Goal: Contribute content: Add original content to the website for others to see

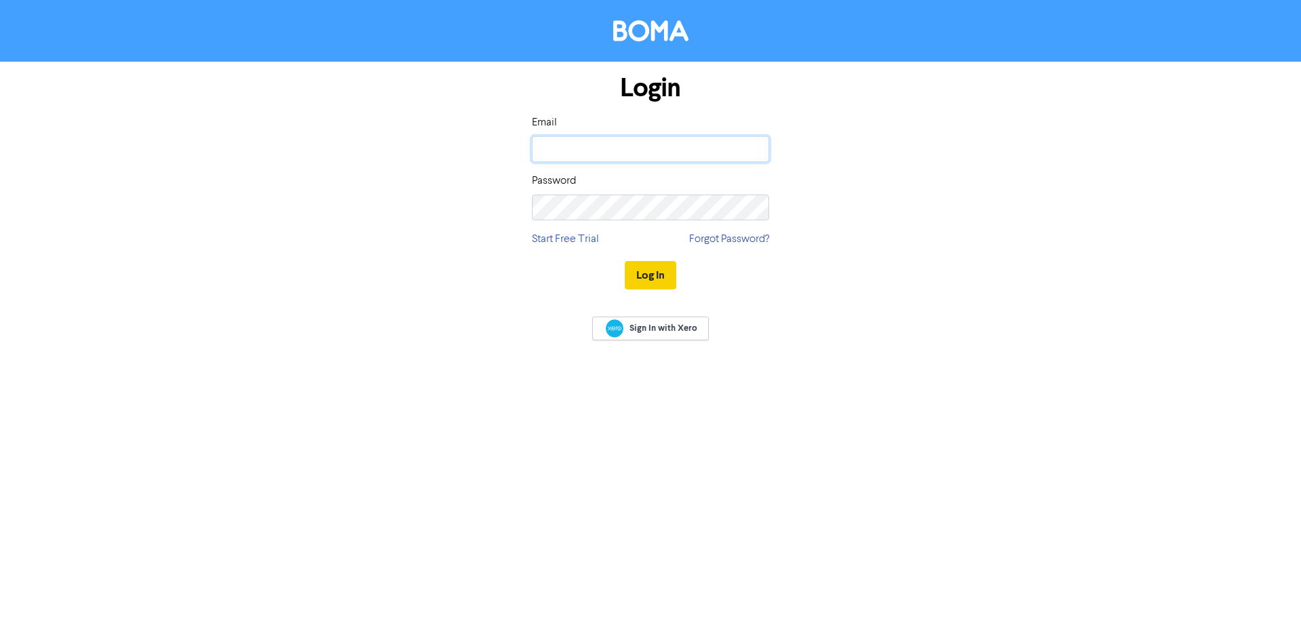
type input "christine.warner@ecoviskga.co.nz"
click at [654, 277] on button "Log In" at bounding box center [651, 275] width 52 height 28
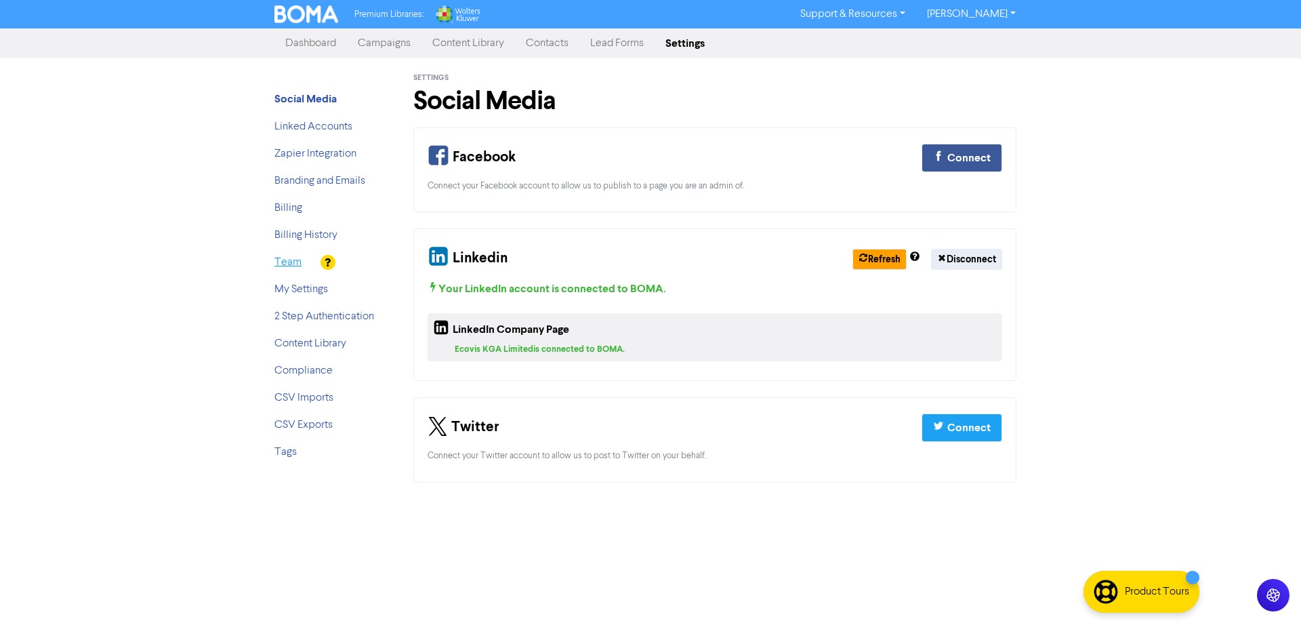
click at [285, 263] on link "Team" at bounding box center [288, 262] width 27 height 11
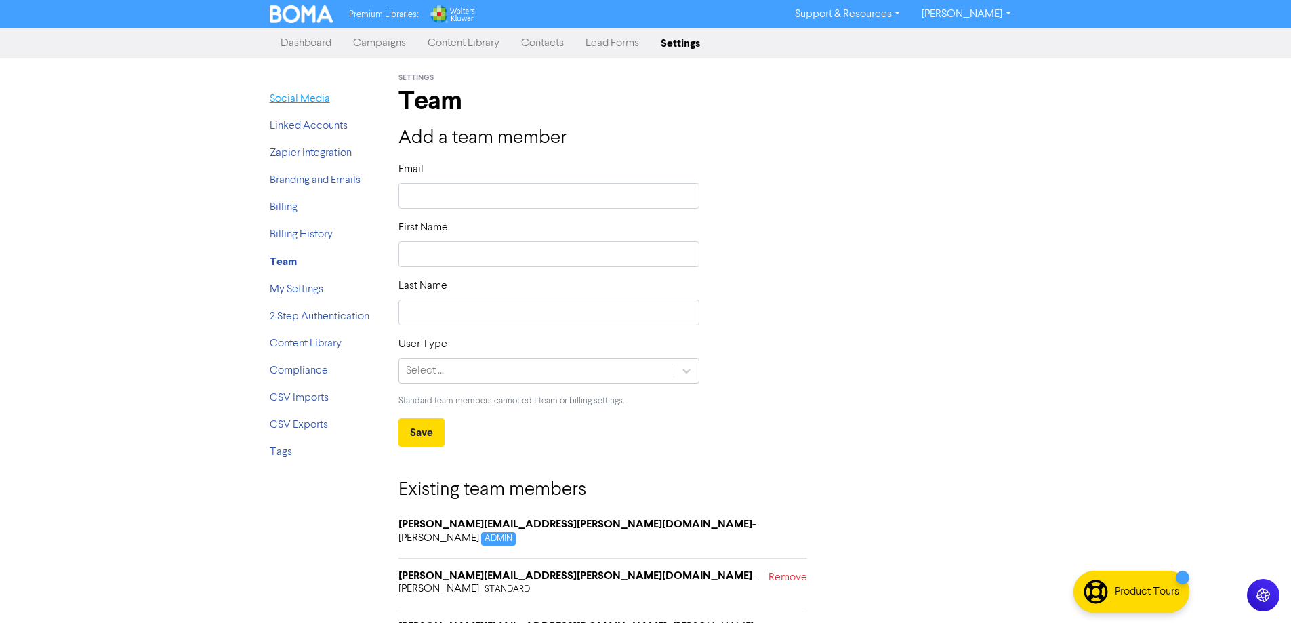
click at [289, 100] on link "Social Media" at bounding box center [300, 99] width 60 height 11
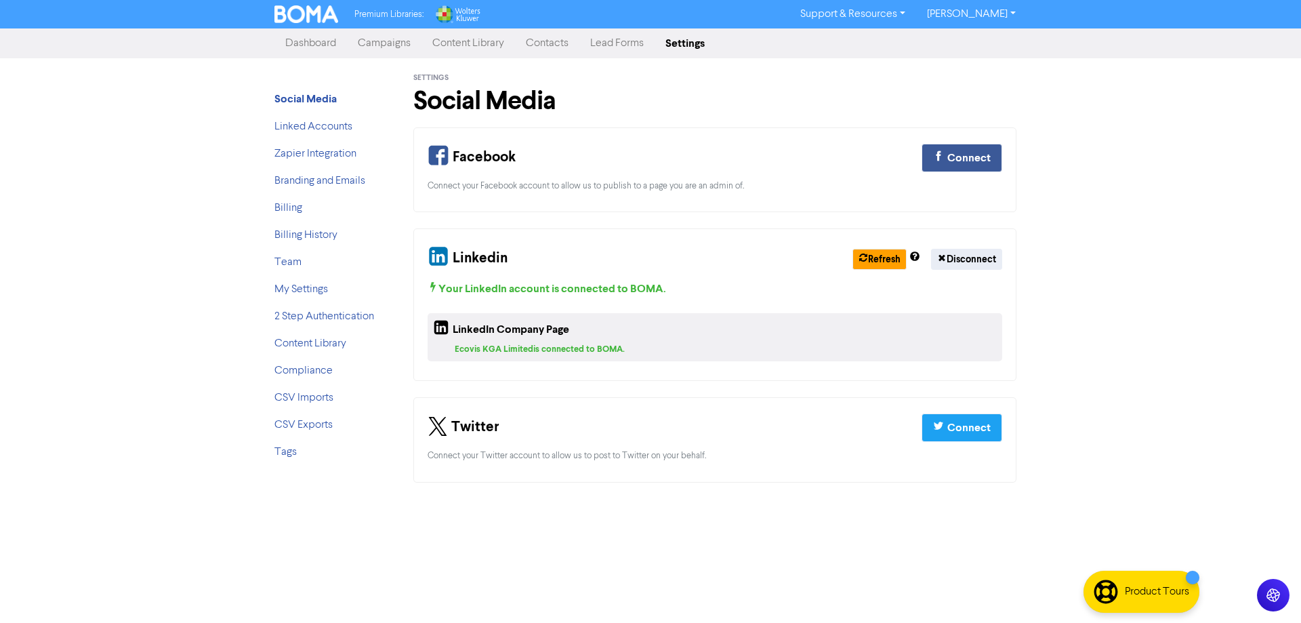
click at [470, 40] on link "Content Library" at bounding box center [469, 43] width 94 height 27
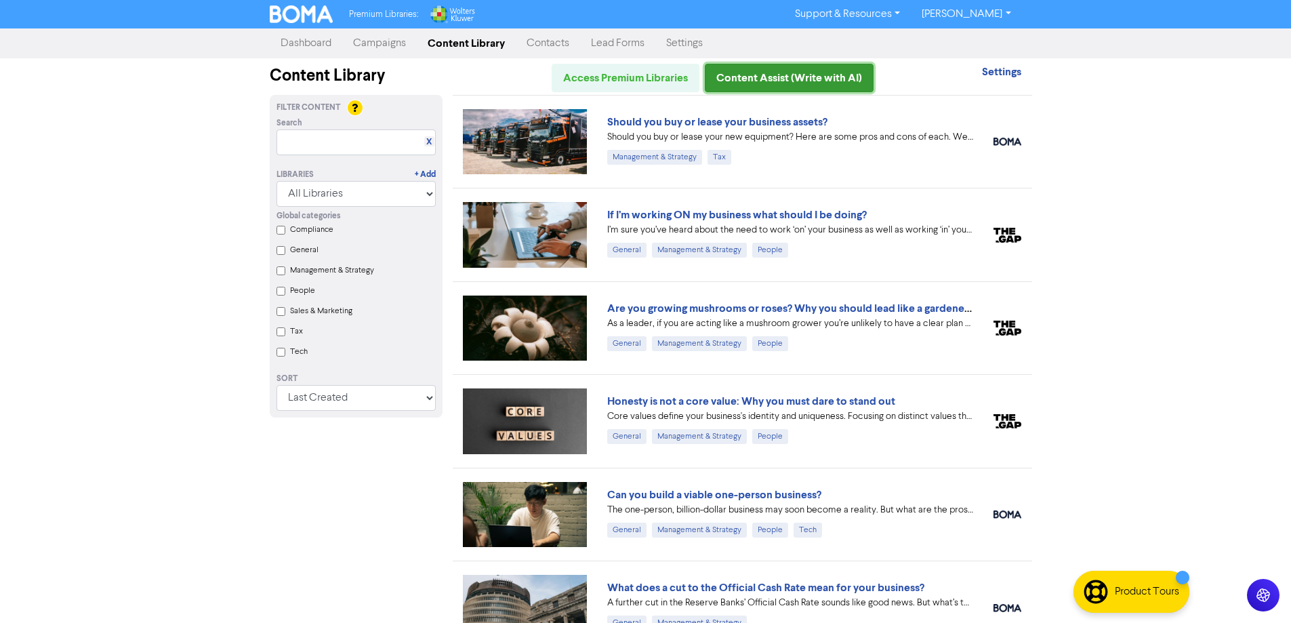
click at [776, 82] on link "Content Assist (Write with AI)" at bounding box center [789, 78] width 169 height 28
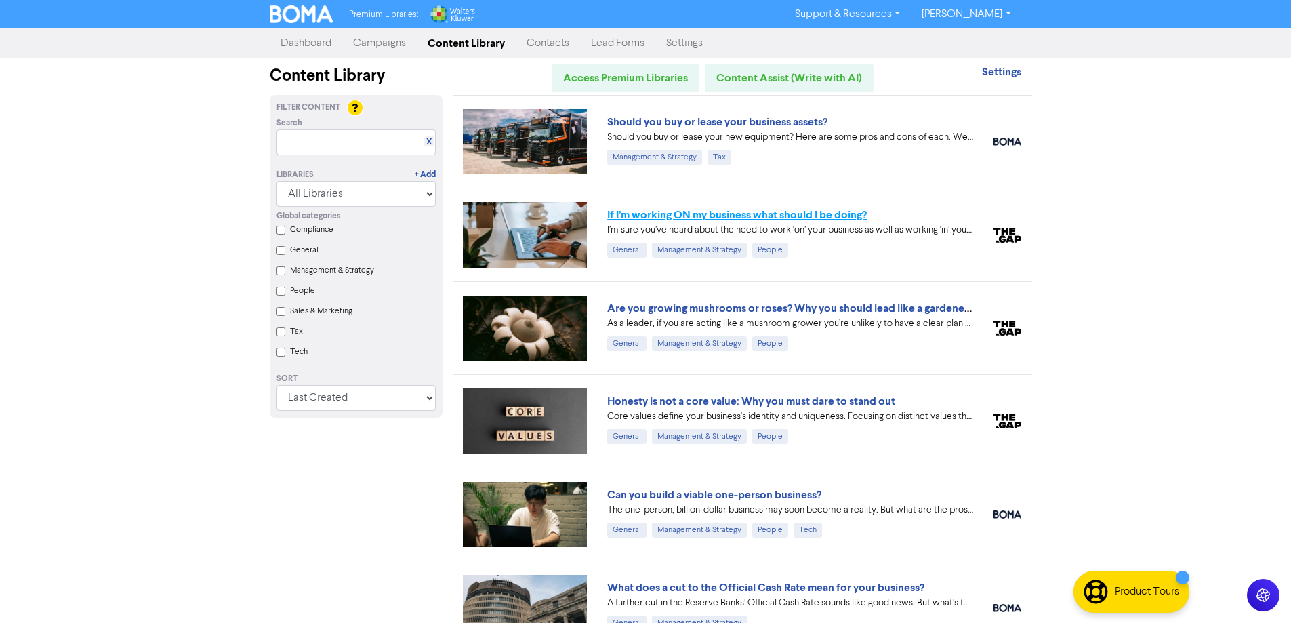
click at [743, 216] on link "If I’m working ON my business what should I be doing?" at bounding box center [737, 215] width 260 height 14
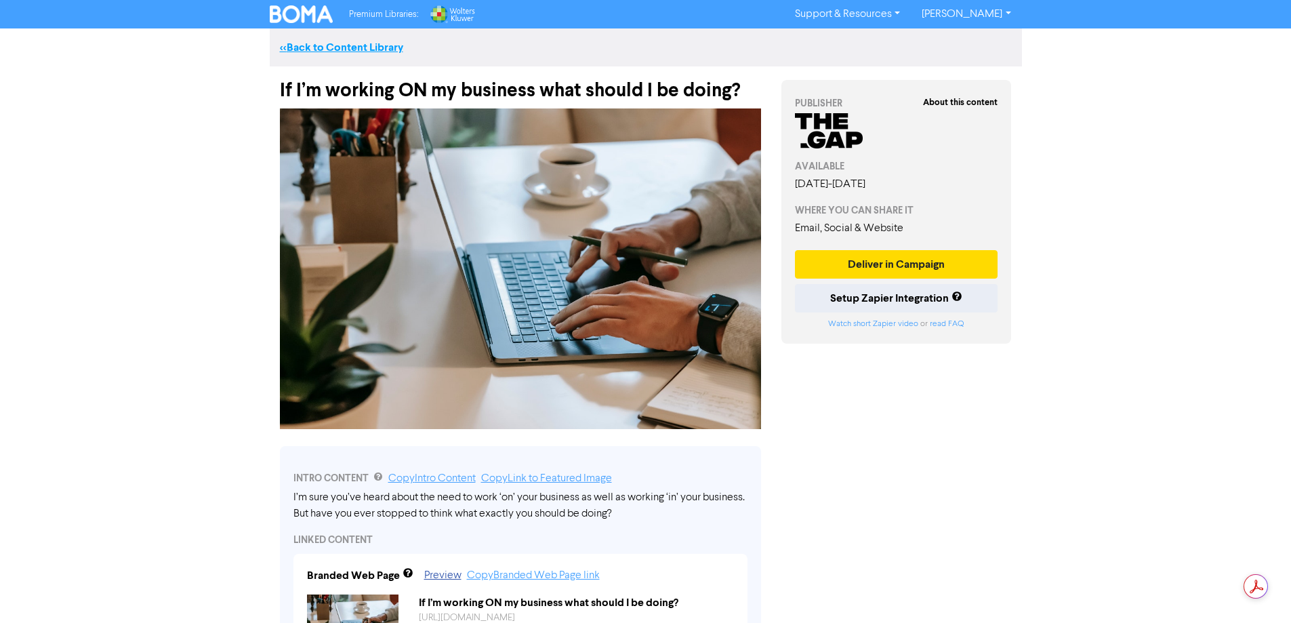
click at [314, 49] on link "<< Back to Content Library" at bounding box center [341, 48] width 123 height 14
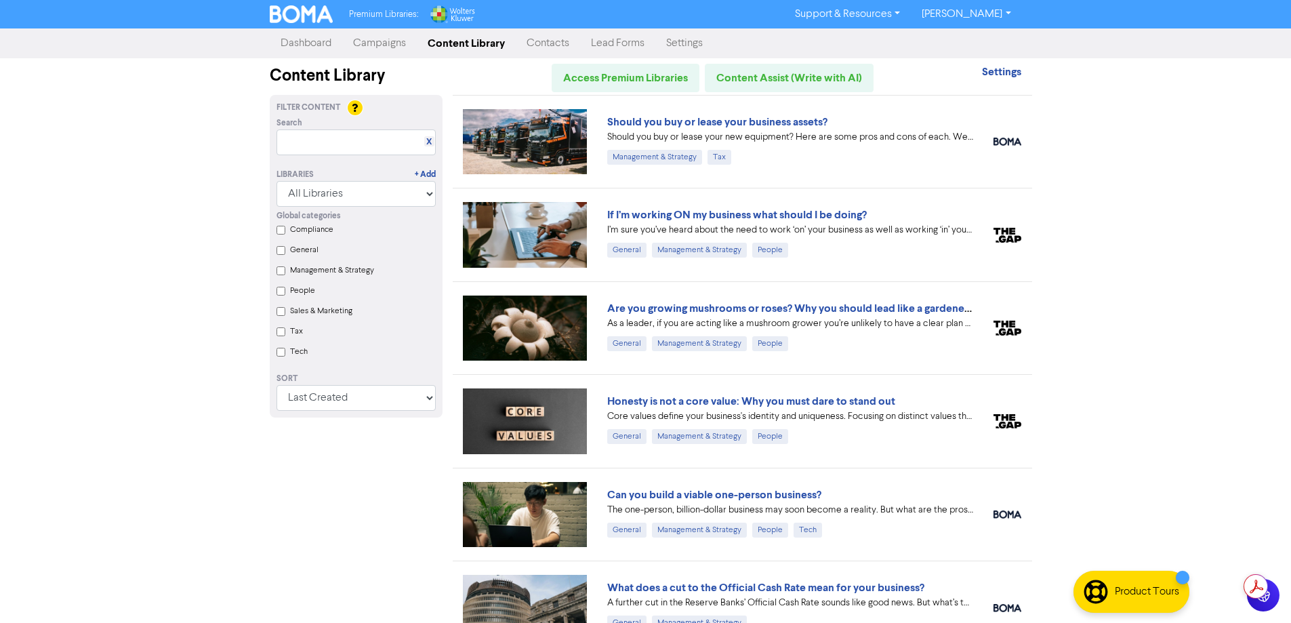
click at [697, 41] on link "Settings" at bounding box center [684, 43] width 58 height 27
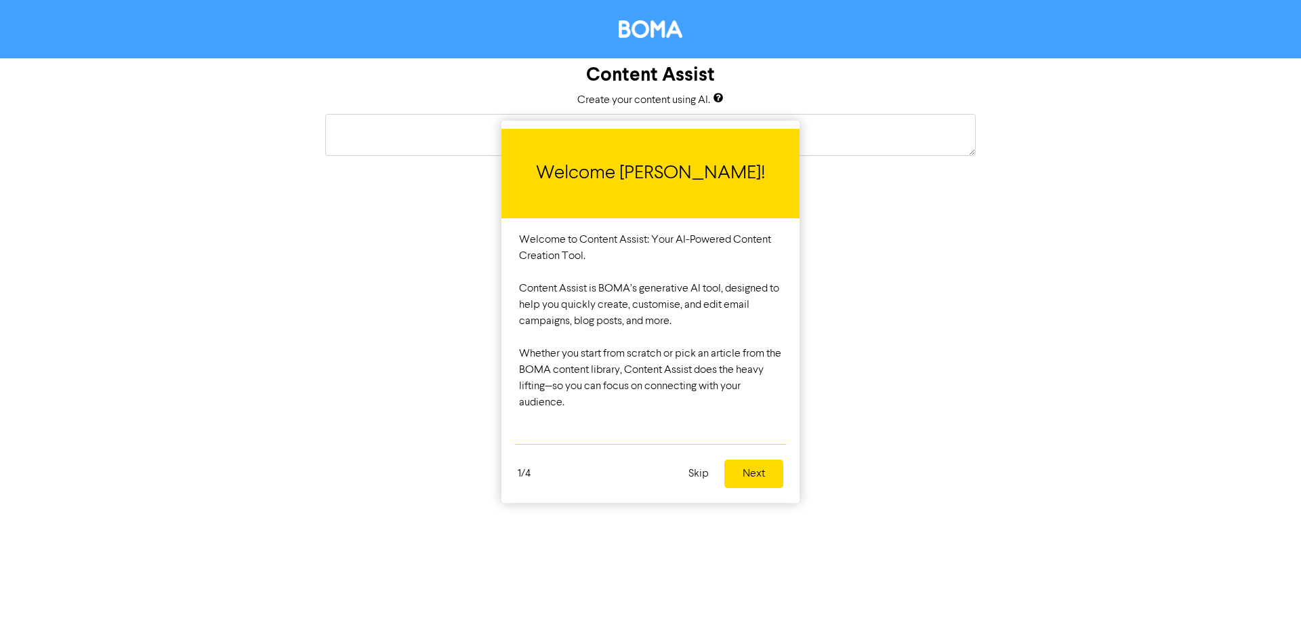
click at [770, 475] on button "Next" at bounding box center [754, 474] width 59 height 28
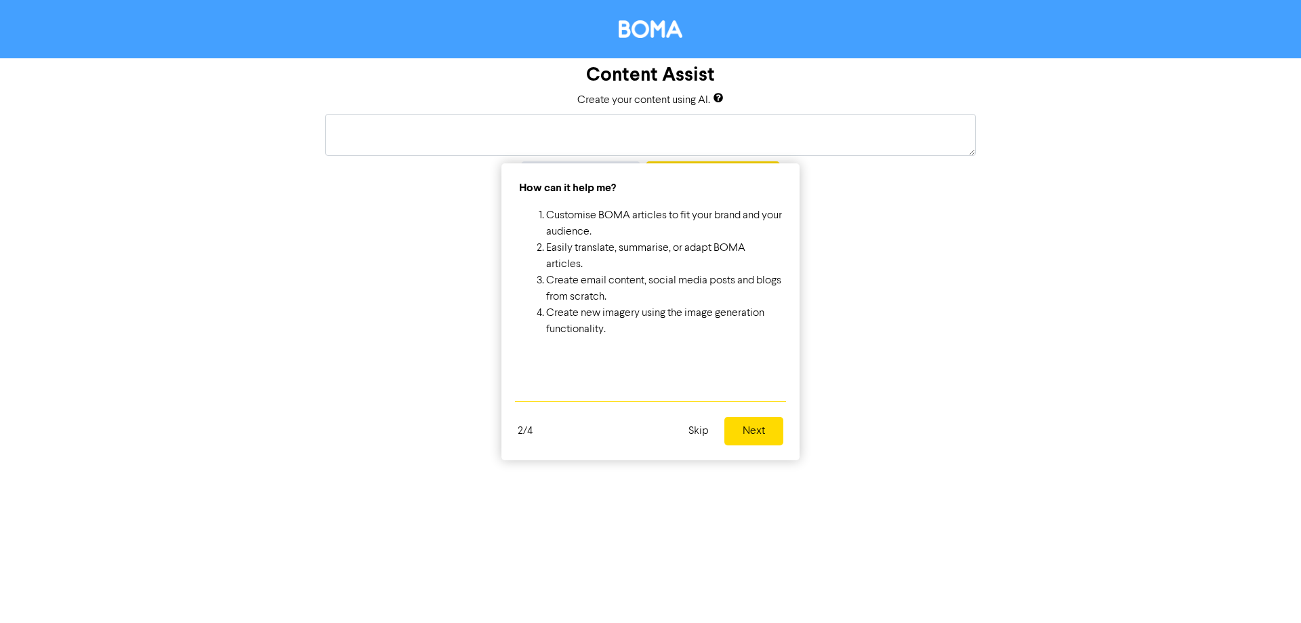
click at [754, 430] on button "Next" at bounding box center [754, 431] width 59 height 28
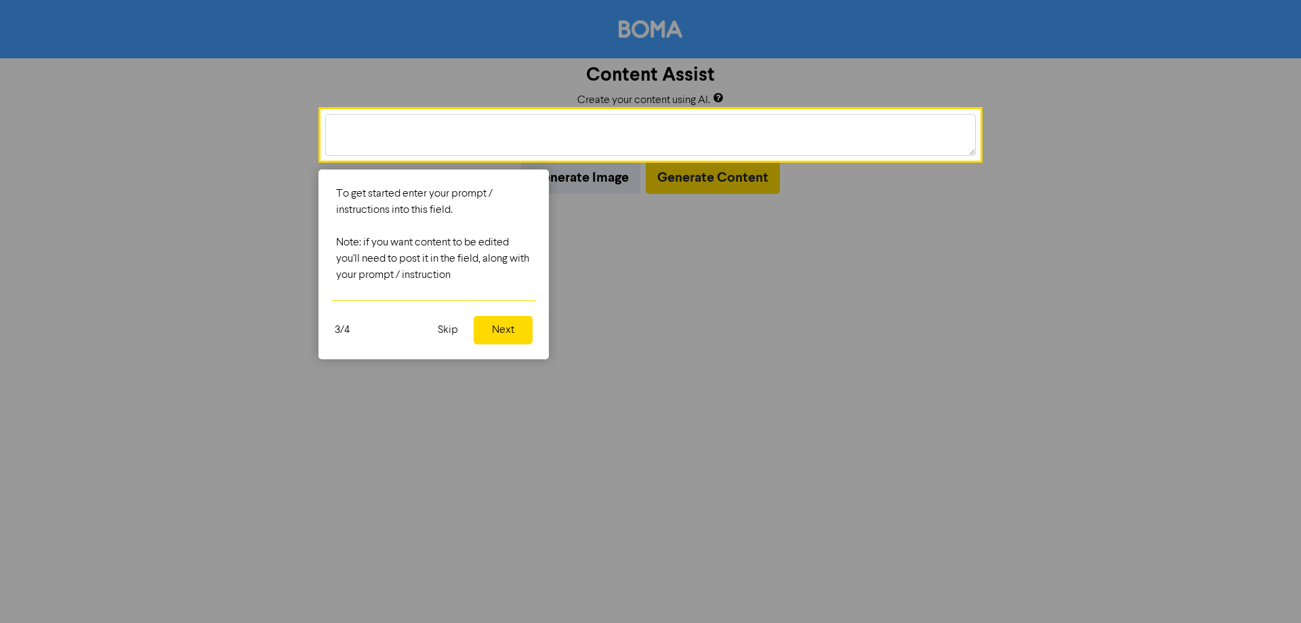
click at [504, 325] on button "Next" at bounding box center [503, 330] width 59 height 28
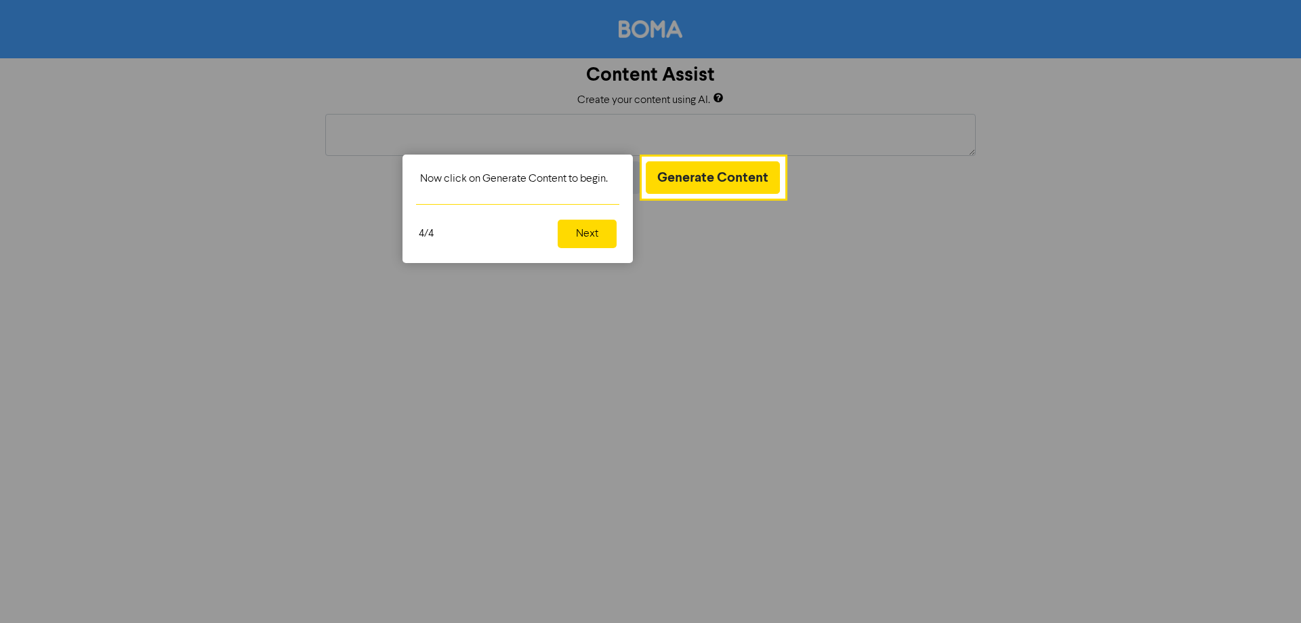
click at [584, 236] on button "Next" at bounding box center [587, 234] width 59 height 28
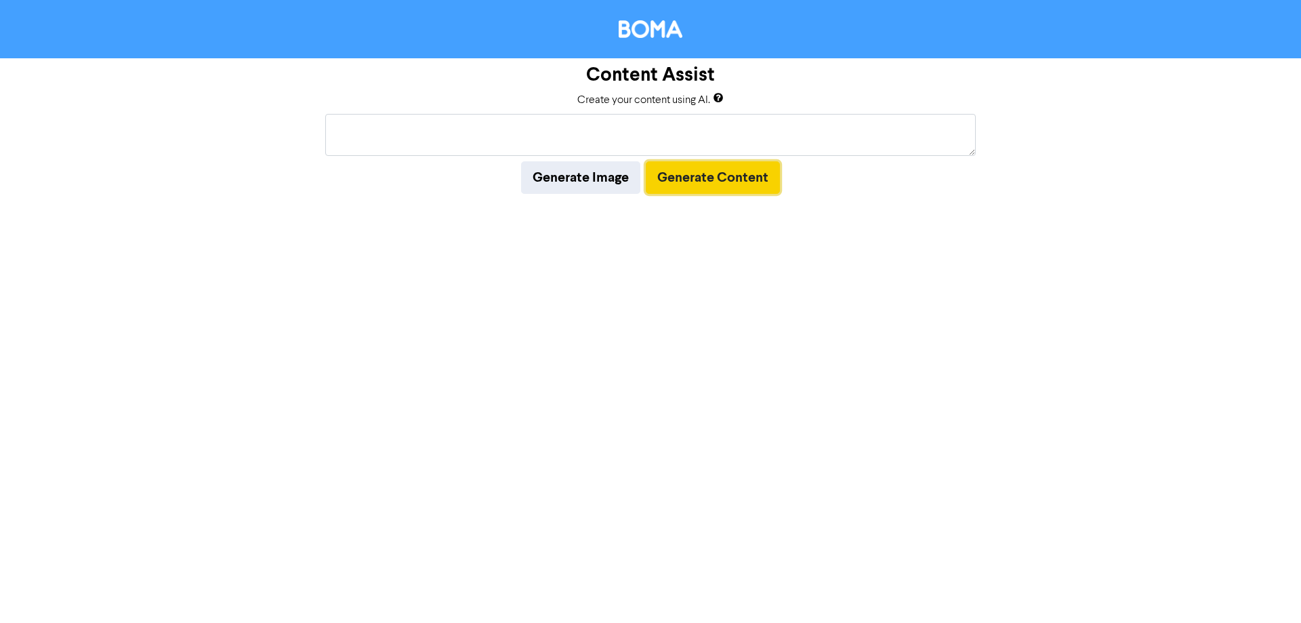
click at [704, 178] on button "Generate Content" at bounding box center [713, 177] width 134 height 33
click at [665, 129] on textarea at bounding box center [650, 135] width 651 height 42
click at [685, 132] on textarea at bounding box center [650, 135] width 651 height 42
click at [588, 129] on textarea at bounding box center [650, 135] width 651 height 42
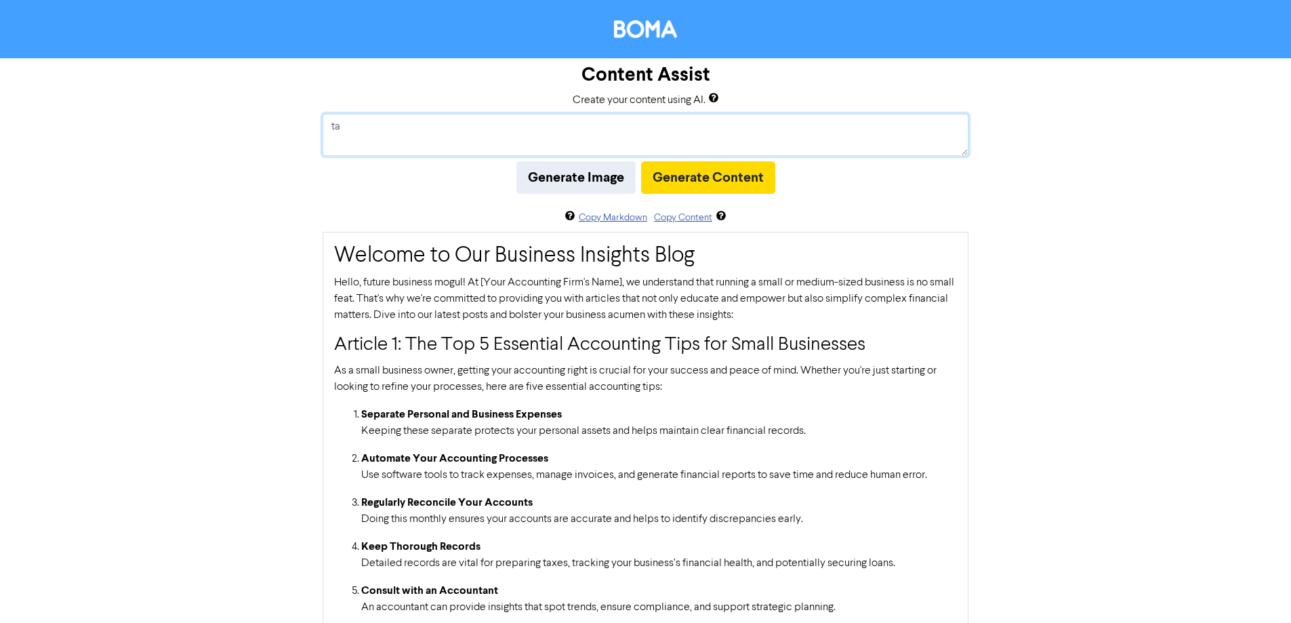
type textarea "t"
click at [486, 287] on p "Hello, future business mogul! At [Your Accounting Firm's Name], we understand t…" at bounding box center [645, 299] width 623 height 49
drag, startPoint x: 483, startPoint y: 282, endPoint x: 625, endPoint y: 278, distance: 141.7
click at [625, 278] on p "Hello, future business mogul! At [Your Accounting Firm's Name], we understand t…" at bounding box center [645, 299] width 623 height 49
click at [498, 283] on p "Hello, future business mogul! At [Your Accounting Firm's Name], we understand t…" at bounding box center [645, 299] width 623 height 49
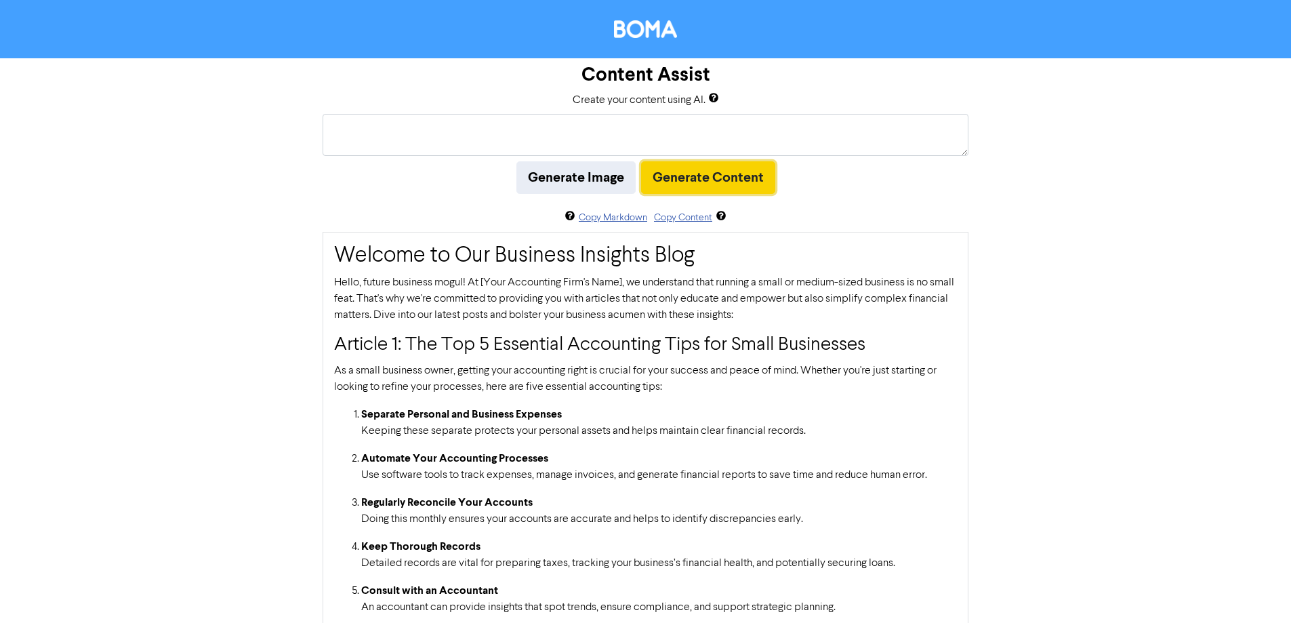
click at [713, 180] on button "Generate Content" at bounding box center [708, 177] width 134 height 33
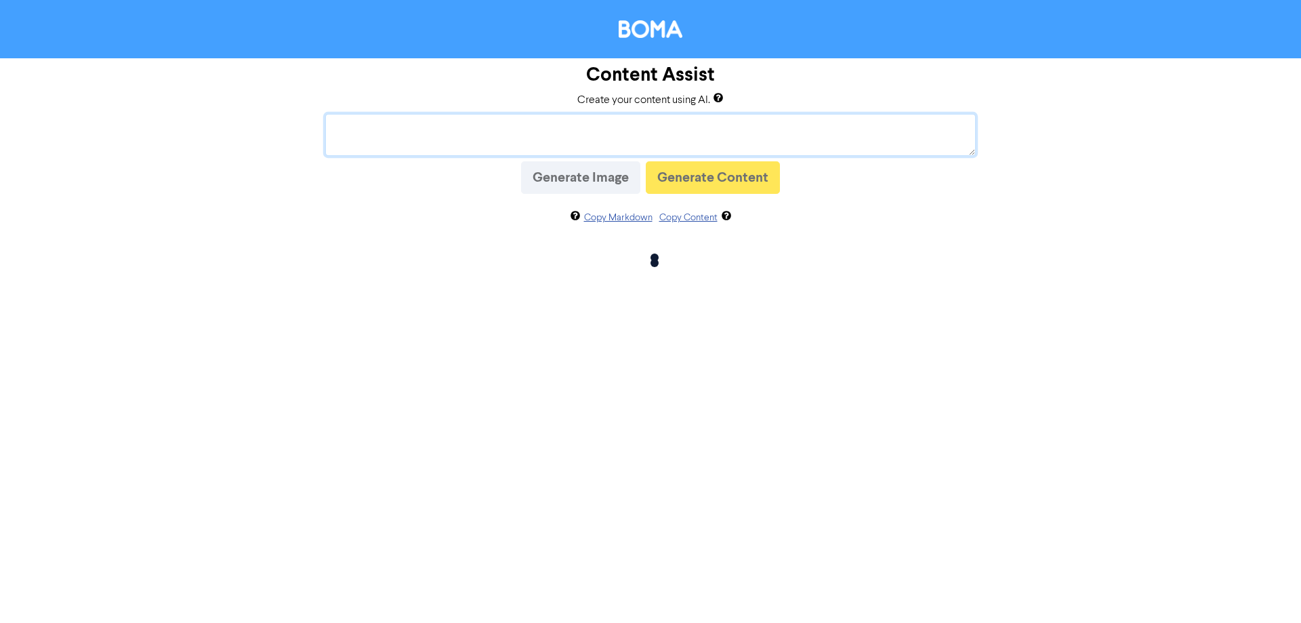
click at [416, 127] on textarea at bounding box center [650, 135] width 651 height 42
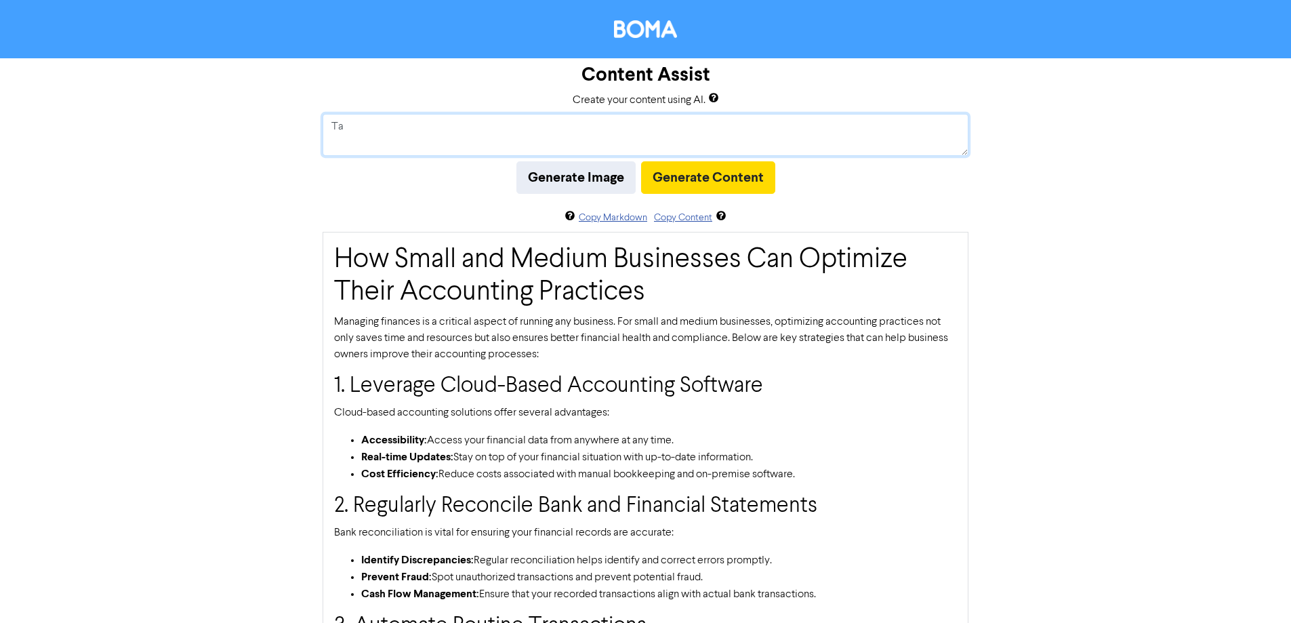
type textarea "T"
click at [685, 184] on button "Generate Content" at bounding box center [708, 177] width 134 height 33
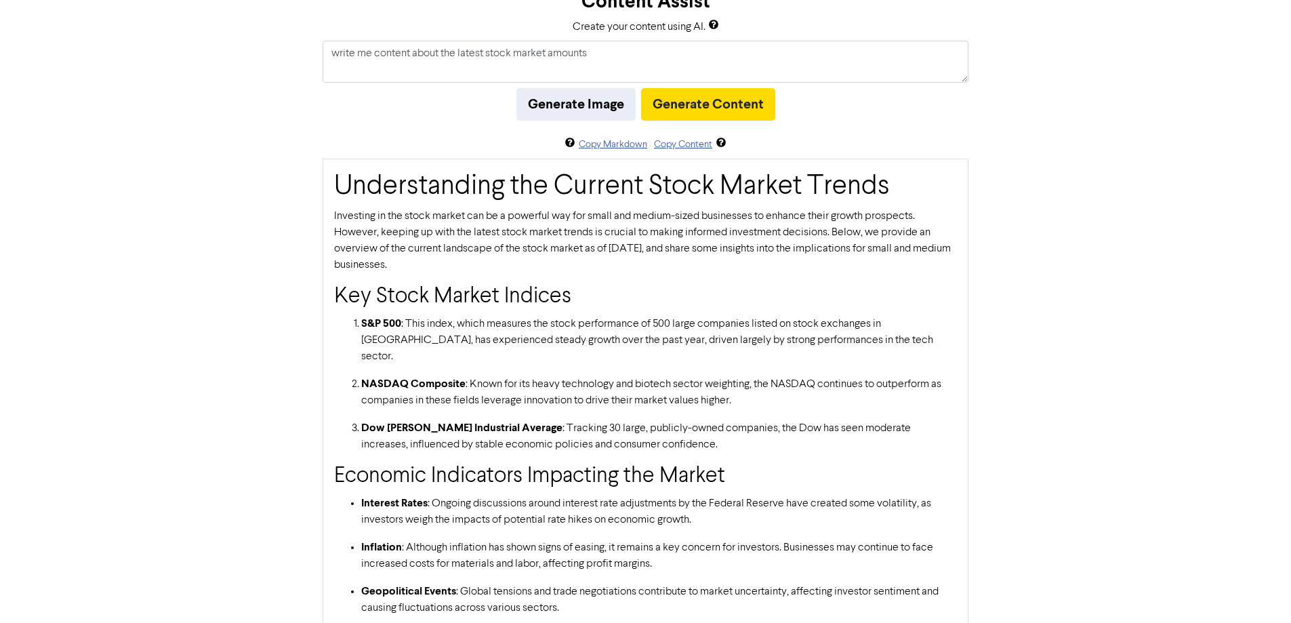
scroll to position [49, 0]
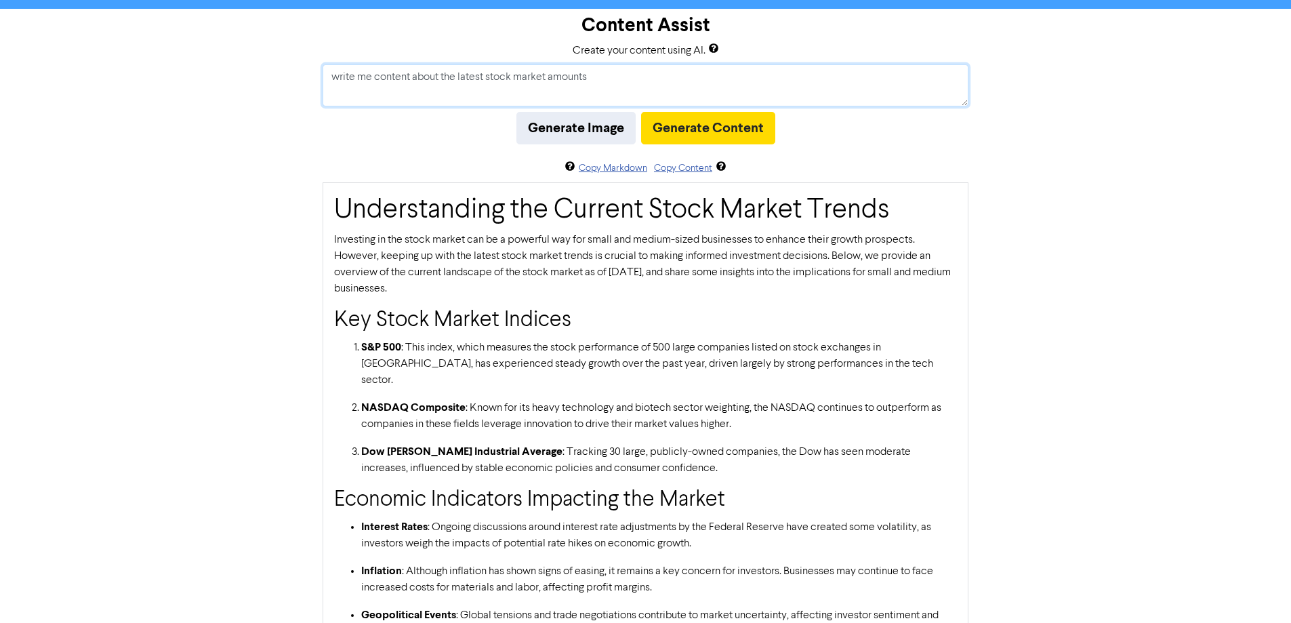
click at [458, 80] on textarea "write me content about the latest stock market amounts" at bounding box center [646, 85] width 646 height 42
click at [506, 75] on textarea "write me content about the current latest stock market amounts" at bounding box center [646, 85] width 646 height 42
click at [590, 79] on textarea "write me content about the current stock market amounts" at bounding box center [646, 85] width 646 height 42
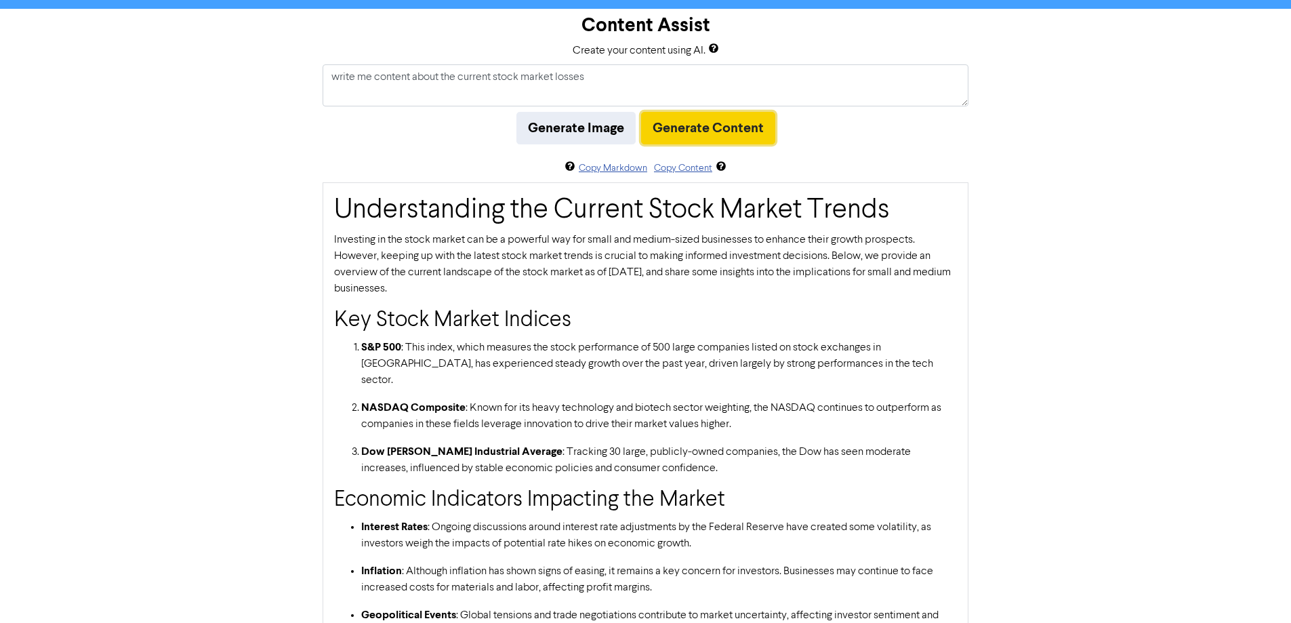
click at [699, 124] on button "Generate Content" at bounding box center [708, 128] width 134 height 33
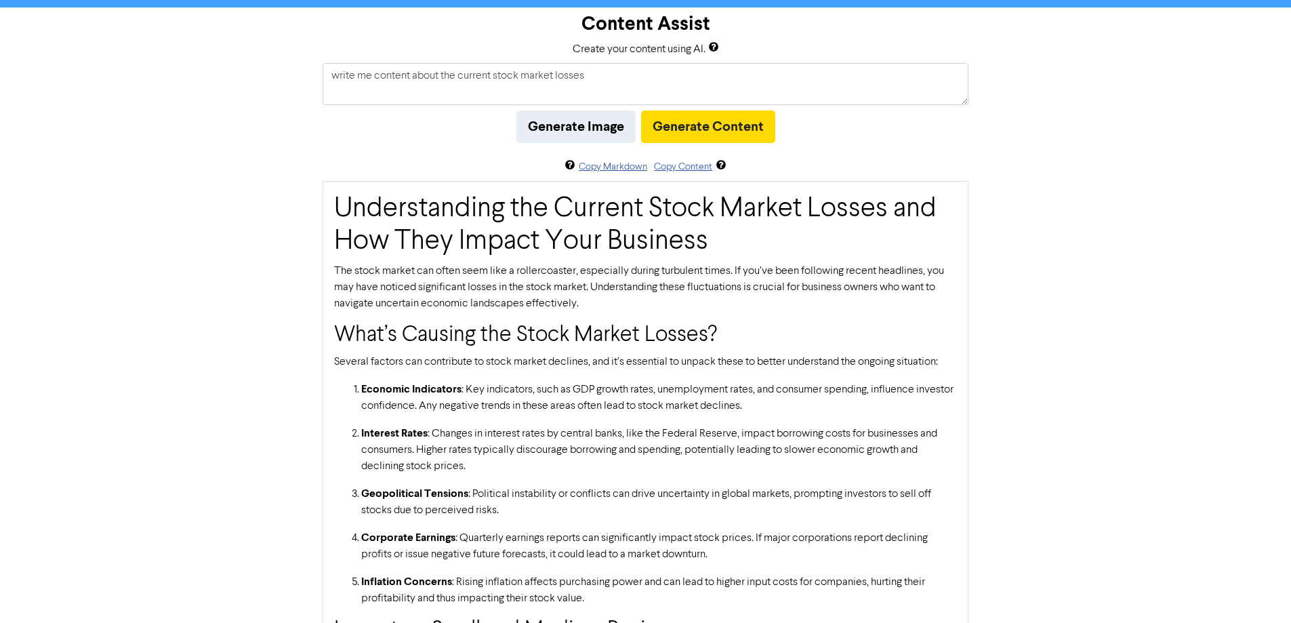
scroll to position [0, 0]
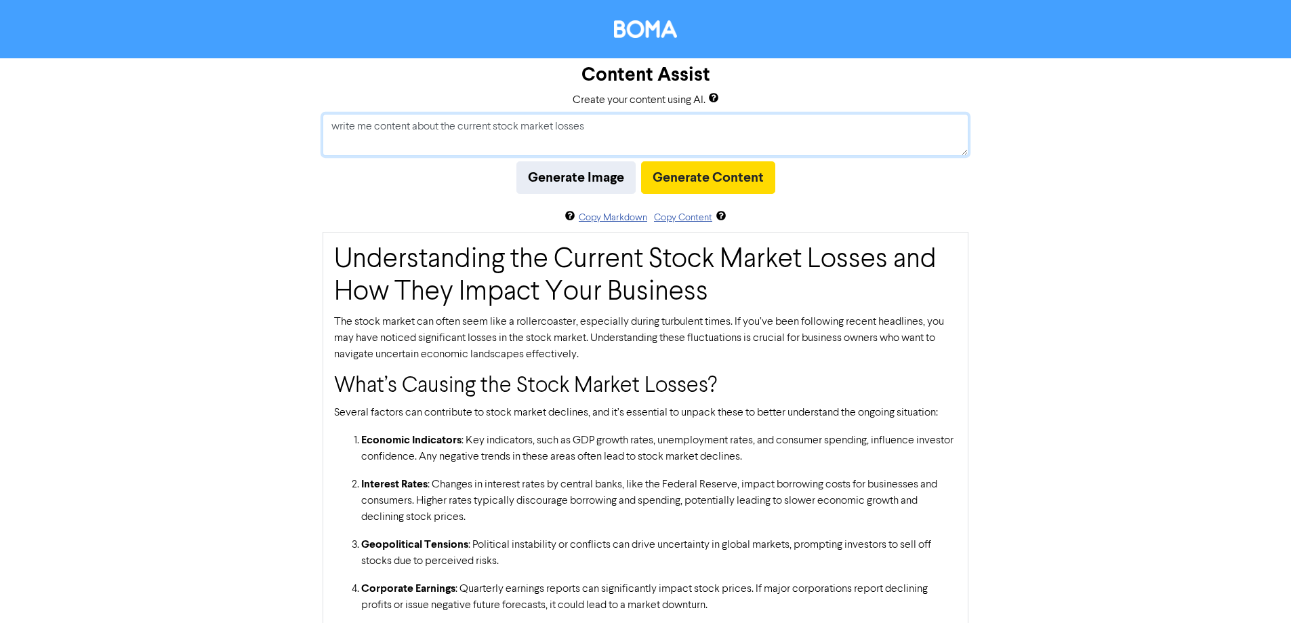
drag, startPoint x: 599, startPoint y: 133, endPoint x: 134, endPoint y: 157, distance: 465.6
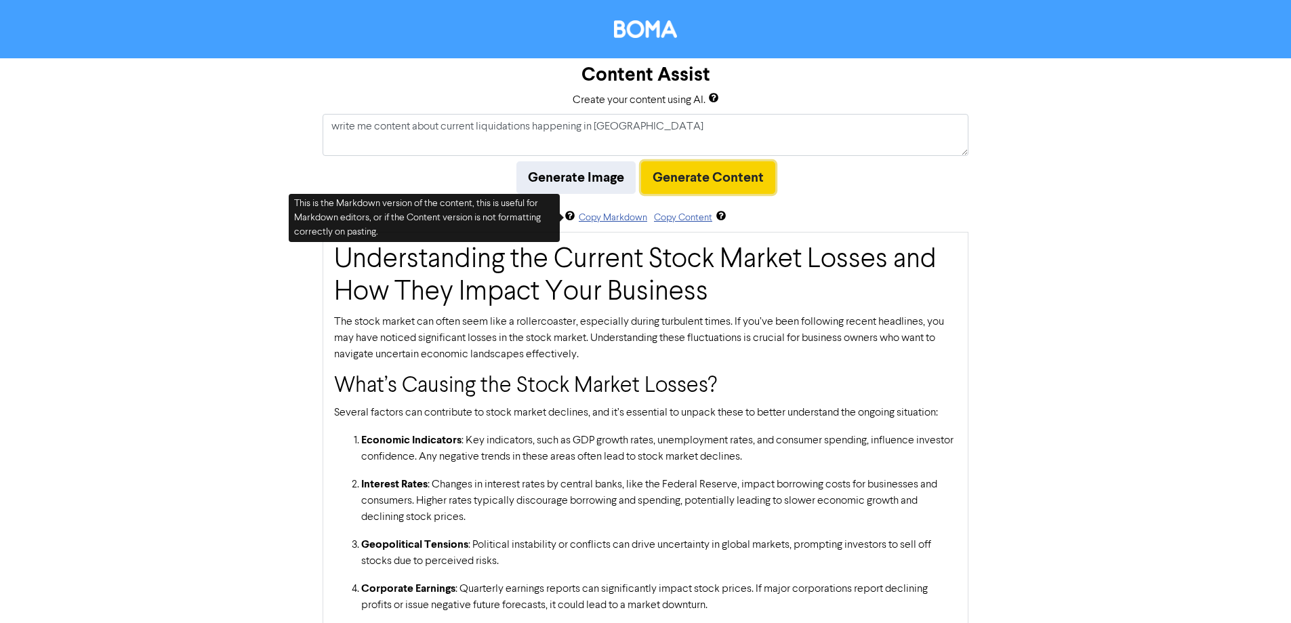
click at [695, 165] on button "Generate Content" at bounding box center [708, 177] width 134 height 33
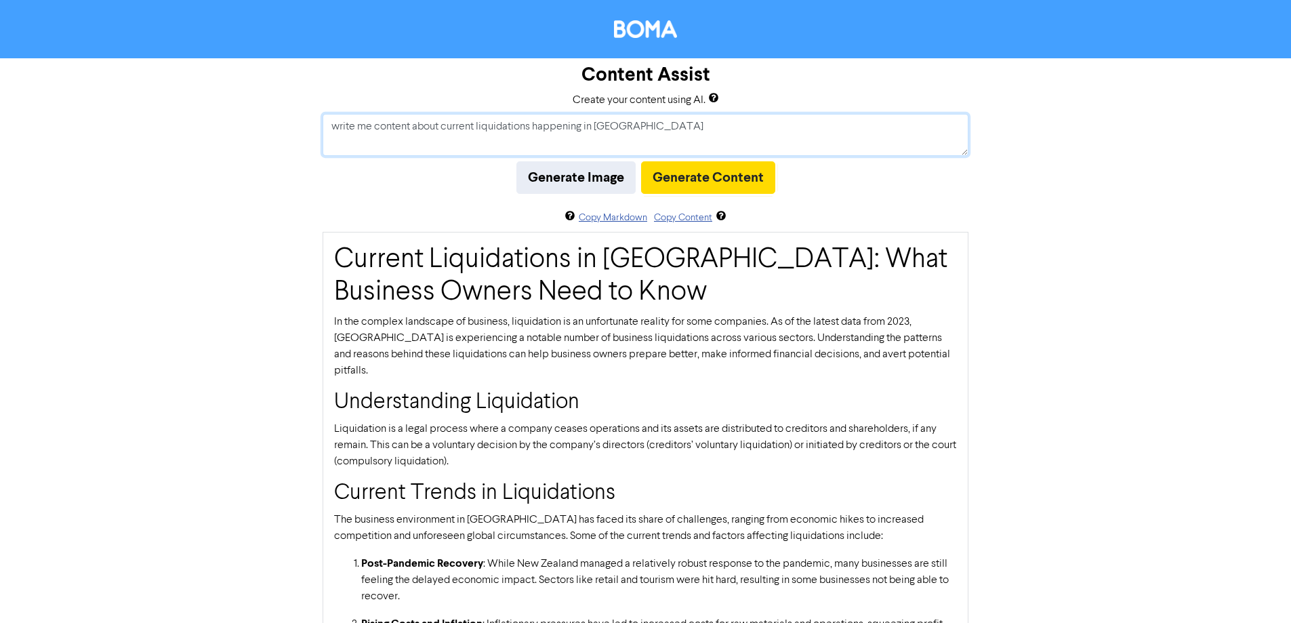
click at [708, 131] on textarea "write me content about current liquidations happening in [GEOGRAPHIC_DATA]" at bounding box center [646, 135] width 646 height 42
type textarea "write me content about current liquidations happening in [GEOGRAPHIC_DATA] comm…"
click at [676, 171] on button "Generate Content" at bounding box center [708, 177] width 134 height 33
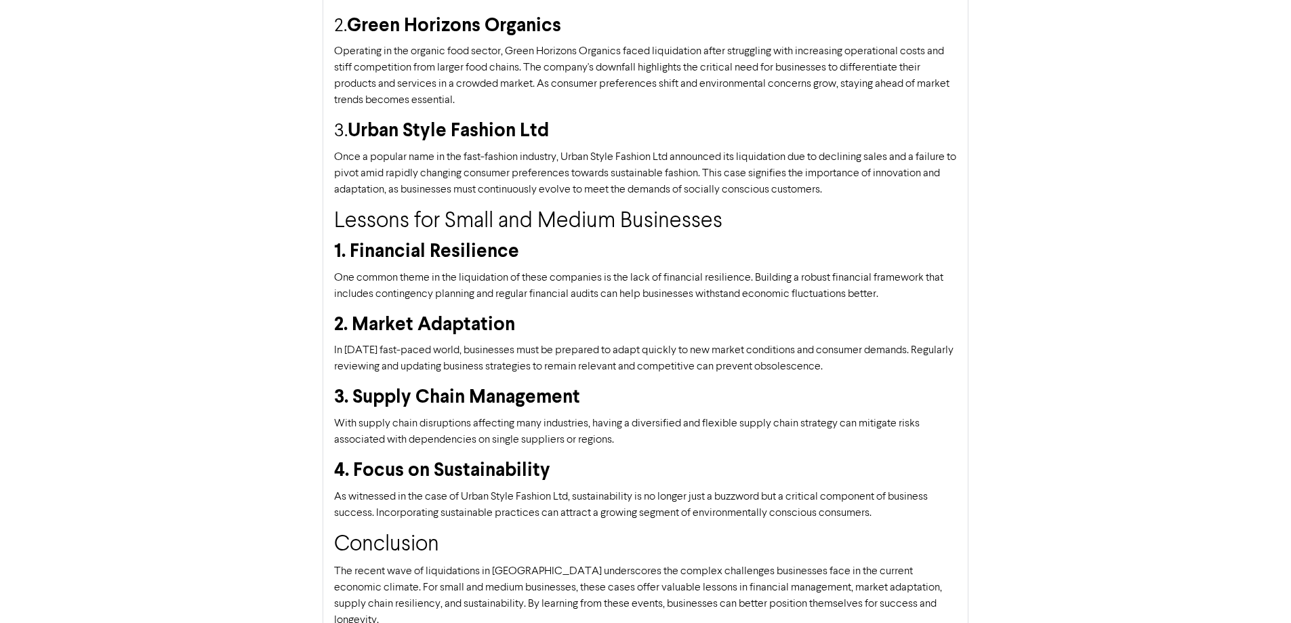
scroll to position [552, 0]
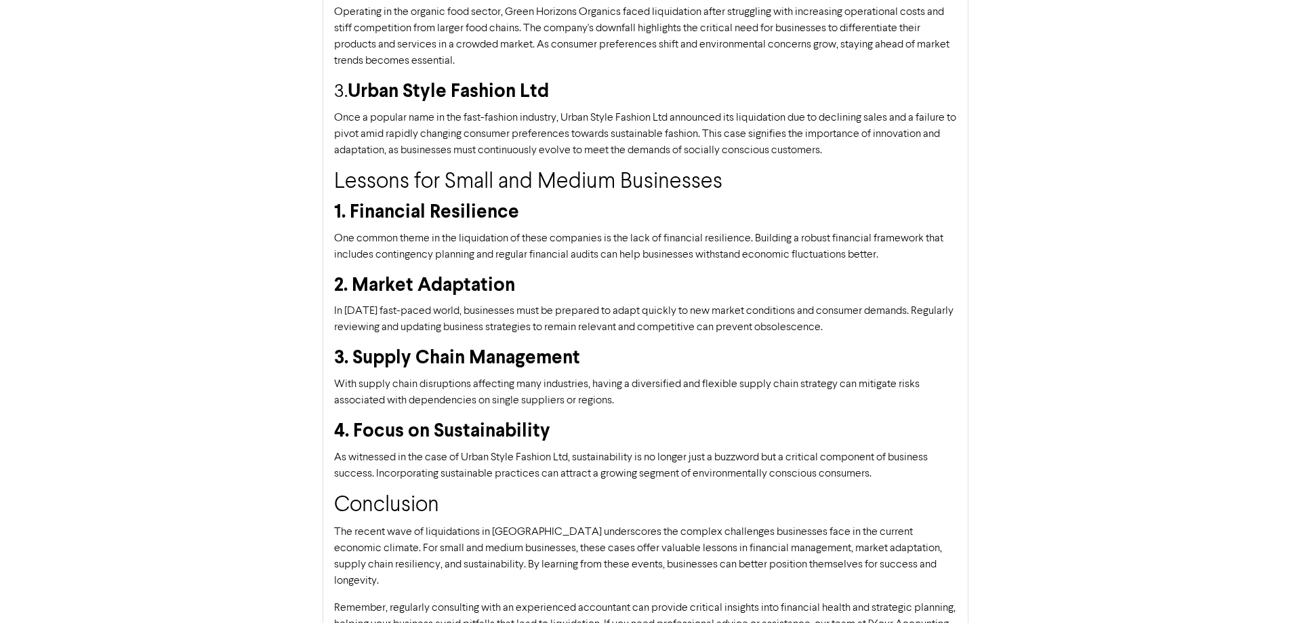
click at [1019, 84] on div "Content Assist Create your content using AI. write me content about current liq…" at bounding box center [645, 89] width 1291 height 1165
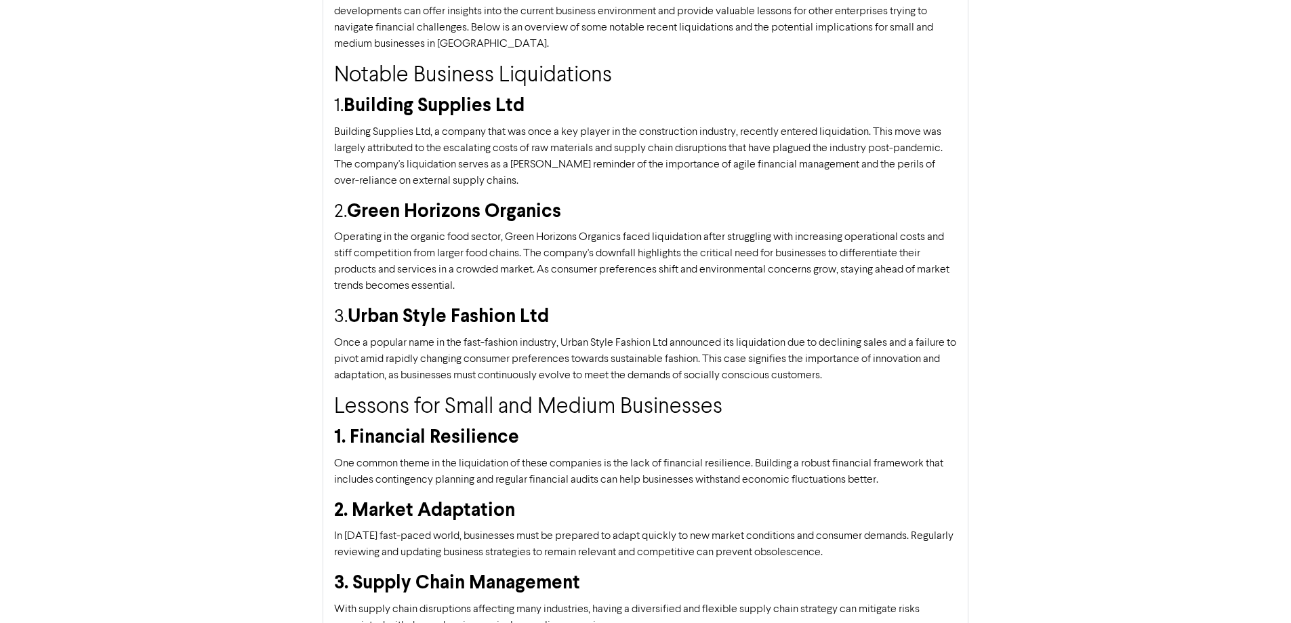
scroll to position [0, 0]
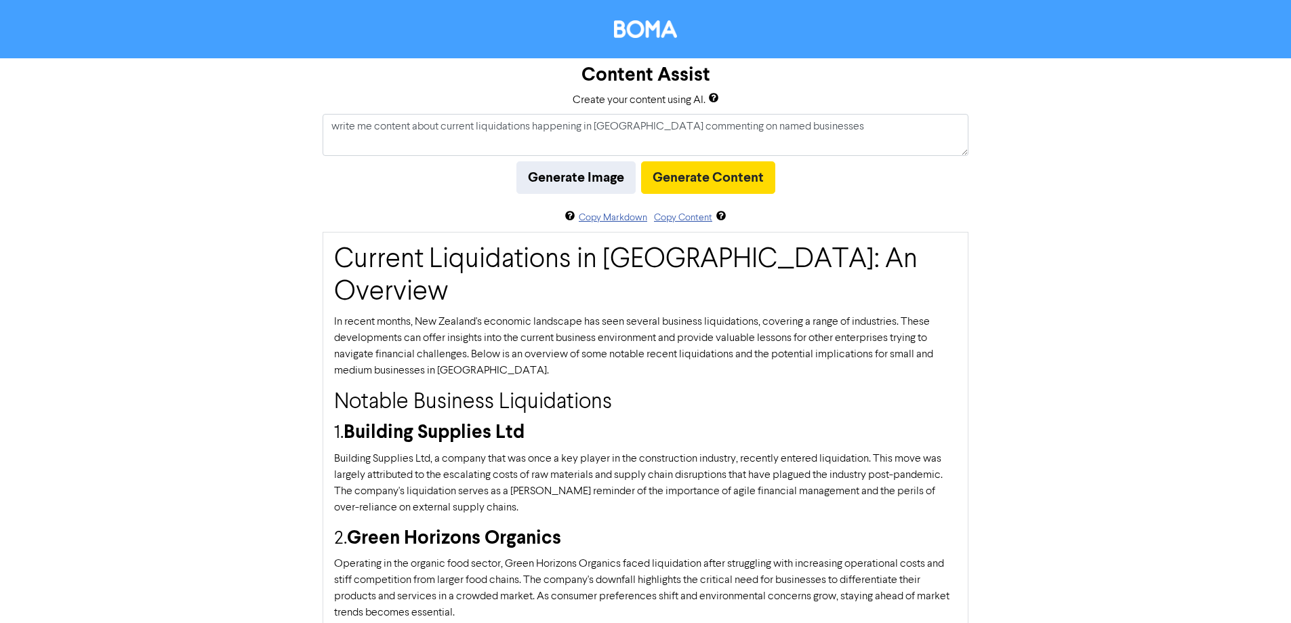
click at [677, 41] on div at bounding box center [645, 29] width 1291 height 58
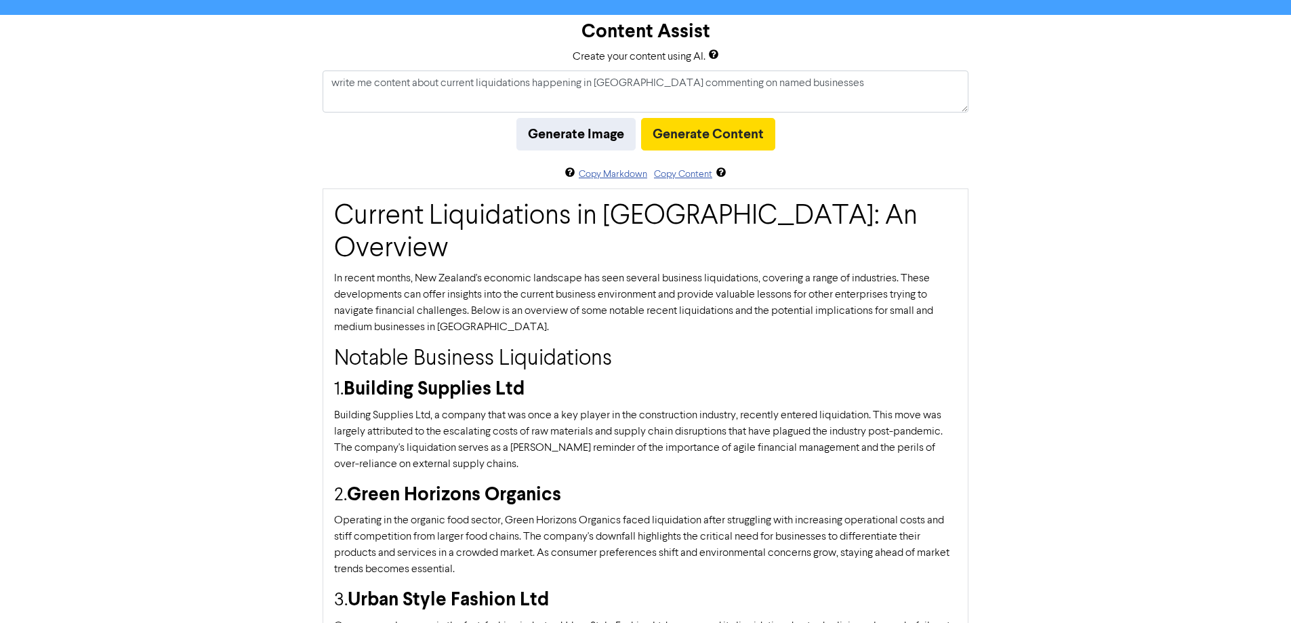
scroll to position [68, 0]
